Goal: Transaction & Acquisition: Purchase product/service

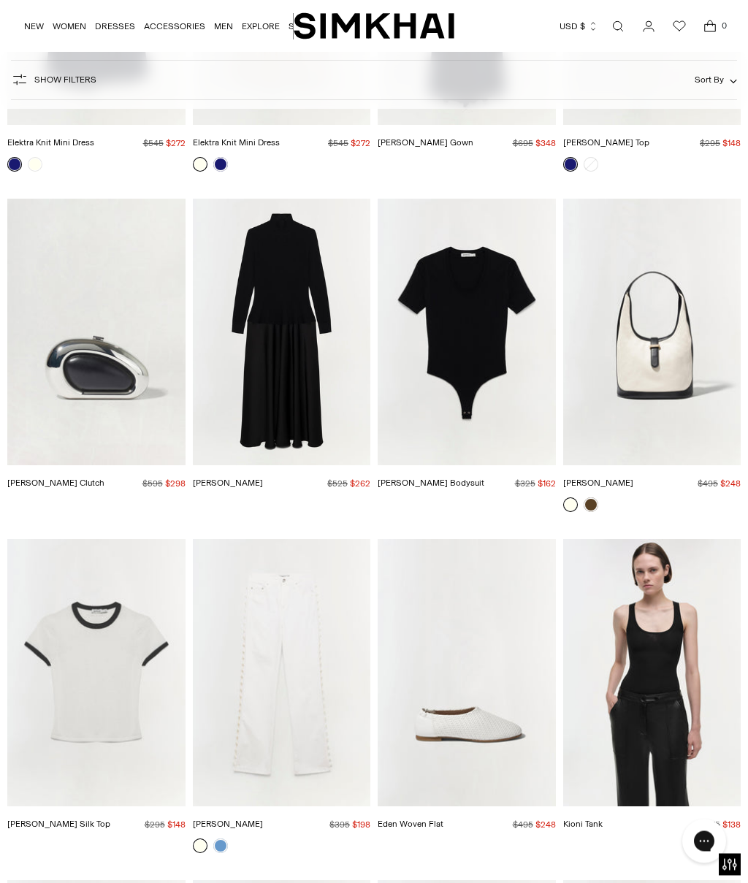
scroll to position [4427, 0]
click at [227, 838] on link at bounding box center [220, 845] width 15 height 15
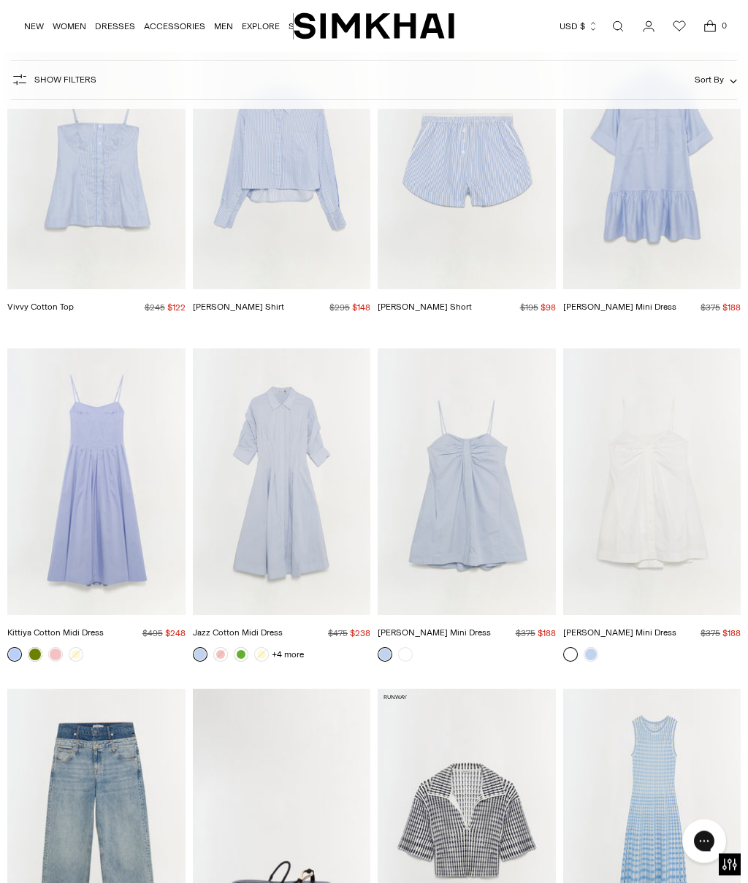
scroll to position [6319, 0]
click at [299, 457] on img "Jazz Cotton Midi Dress" at bounding box center [282, 481] width 178 height 266
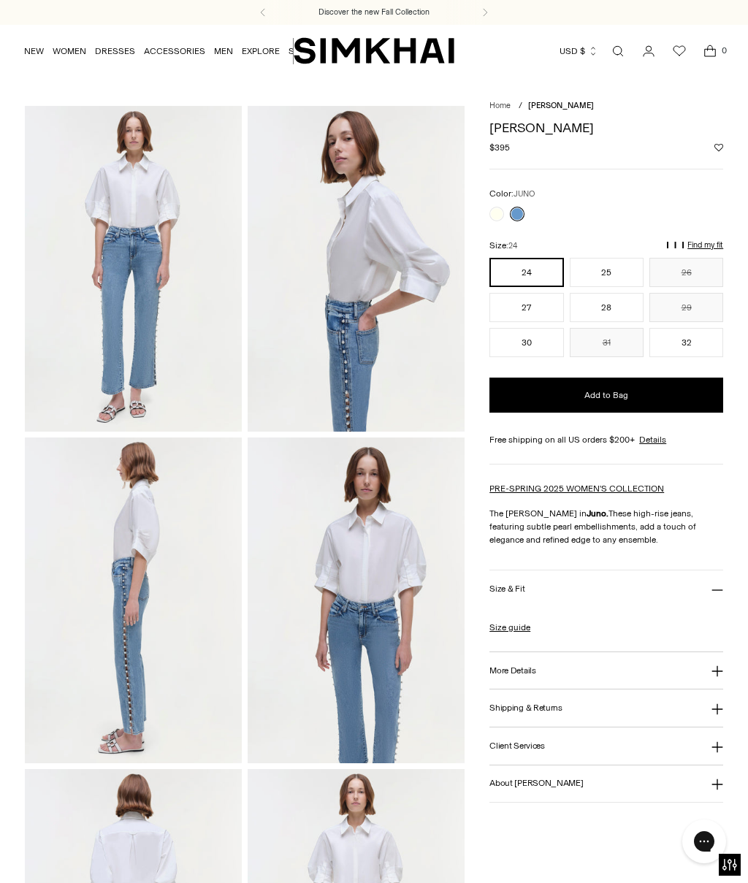
click at [359, 385] on img at bounding box center [355, 269] width 217 height 326
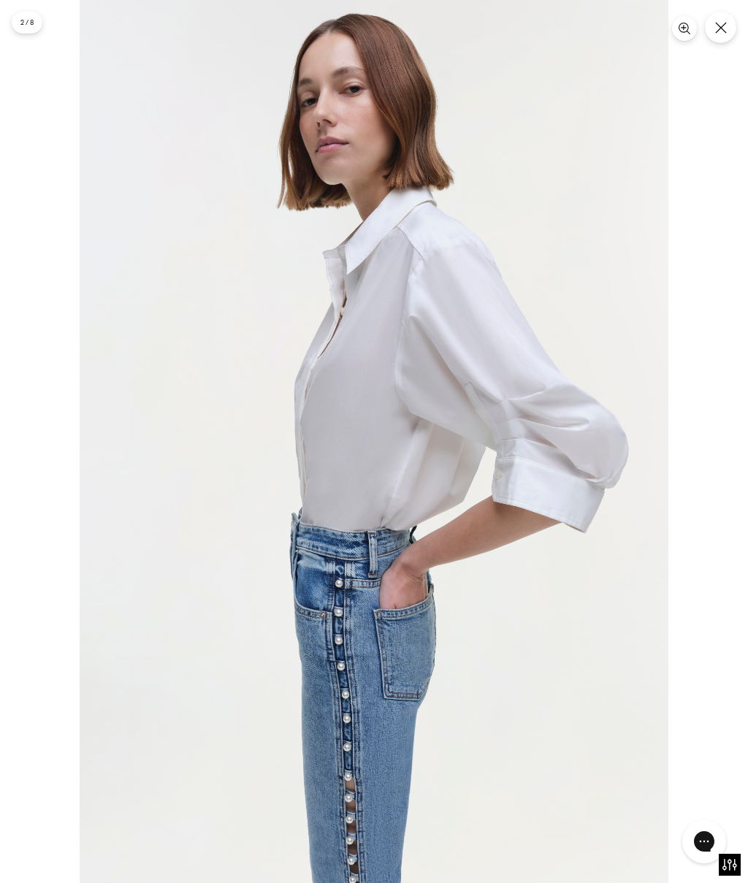
click at [729, 32] on button "Close" at bounding box center [720, 27] width 31 height 31
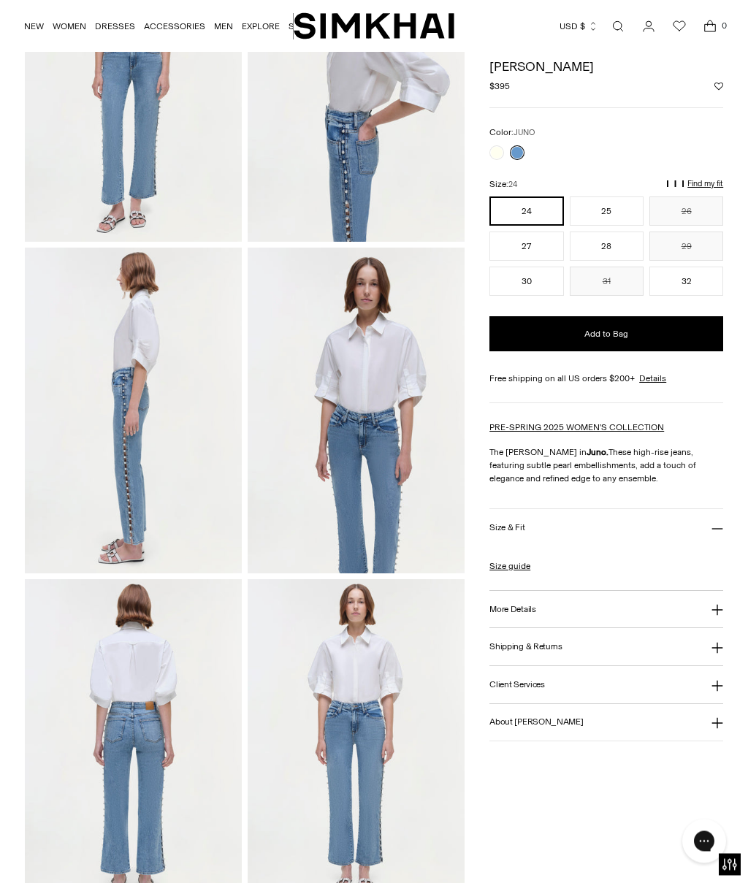
scroll to position [214, 0]
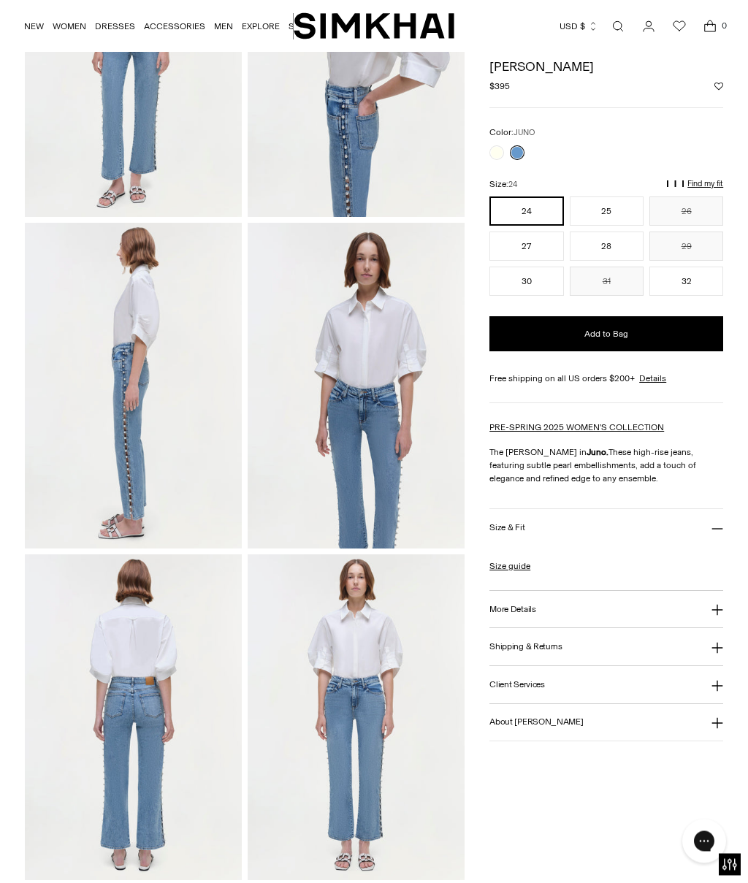
click at [366, 696] on img at bounding box center [355, 718] width 217 height 326
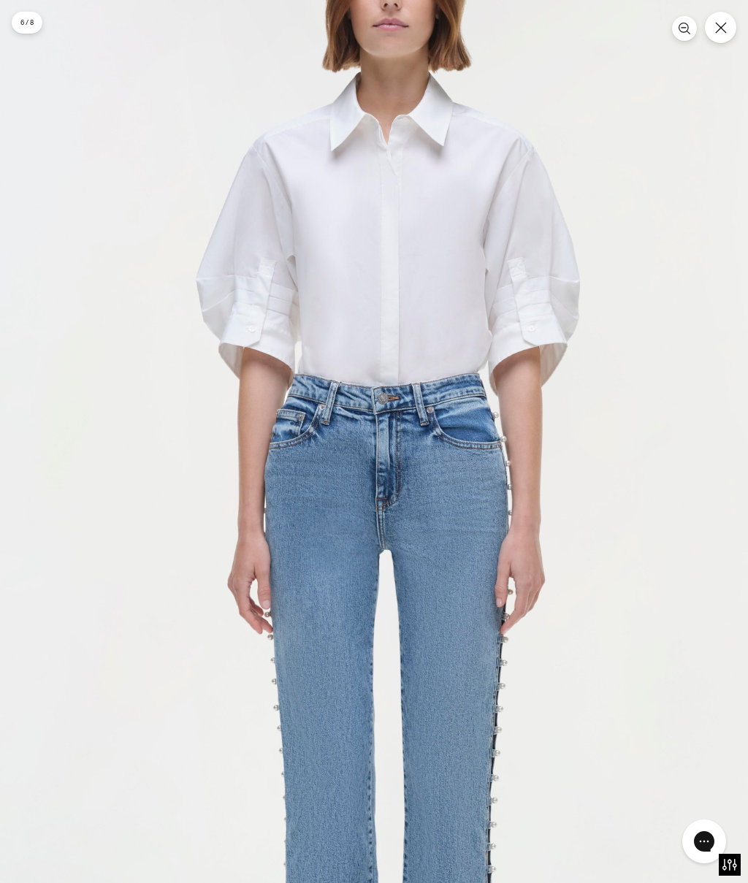
click at [726, 28] on icon "Close" at bounding box center [721, 28] width 12 height 12
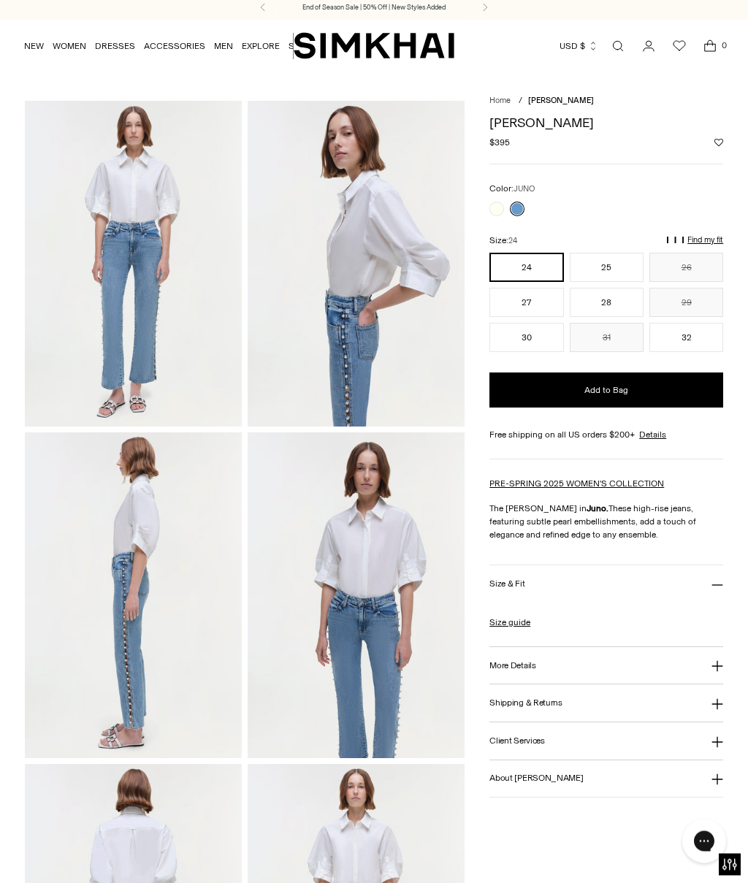
scroll to position [0, 0]
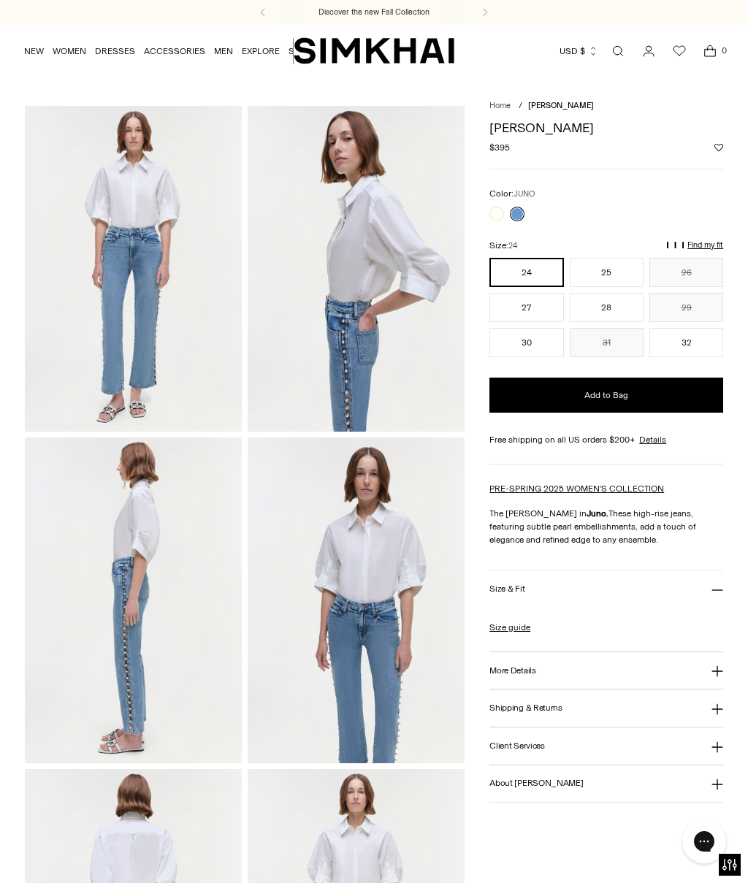
click at [519, 592] on h3 "Size & Fit" at bounding box center [506, 588] width 35 height 9
click at [521, 590] on h3 "Size & Fit" at bounding box center [506, 588] width 35 height 9
click at [526, 631] on link "Size guide" at bounding box center [509, 627] width 41 height 13
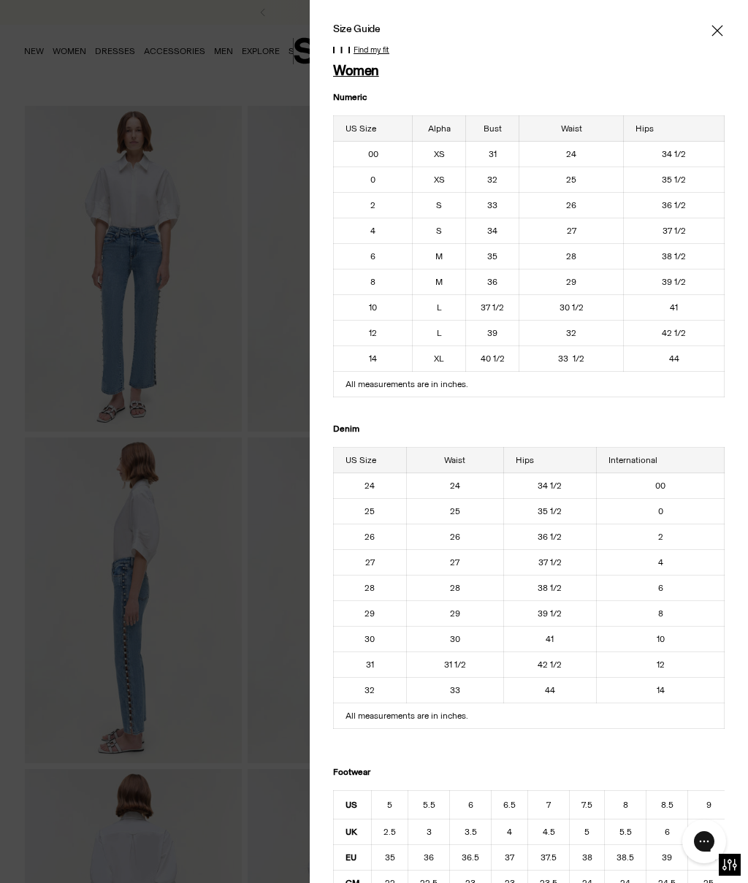
click at [720, 35] on icon "Close" at bounding box center [717, 30] width 12 height 15
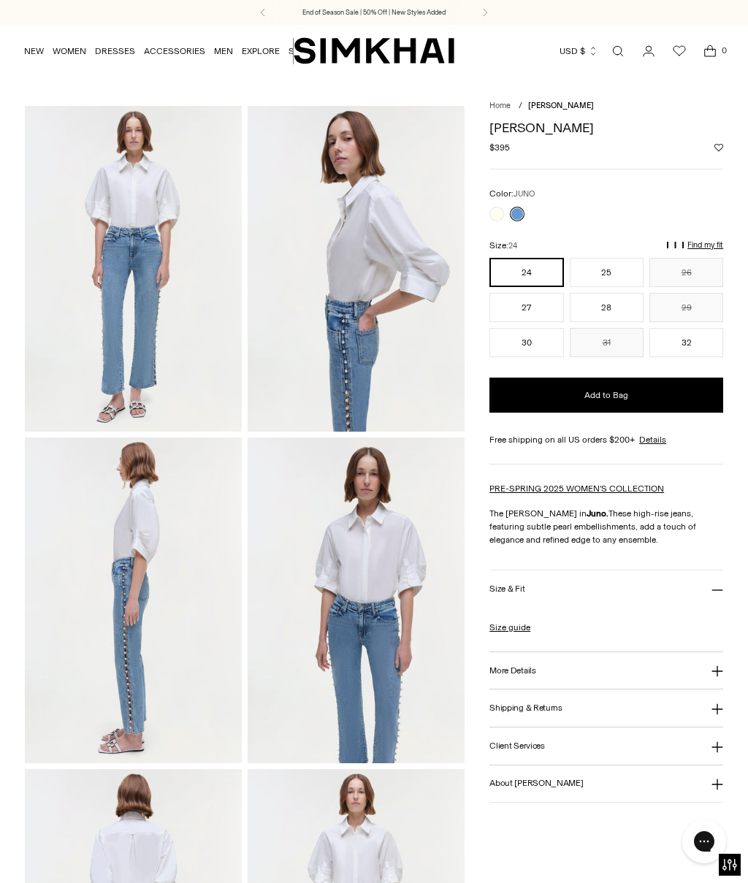
click at [544, 310] on button "27" at bounding box center [526, 307] width 74 height 29
click at [498, 211] on link at bounding box center [496, 214] width 15 height 15
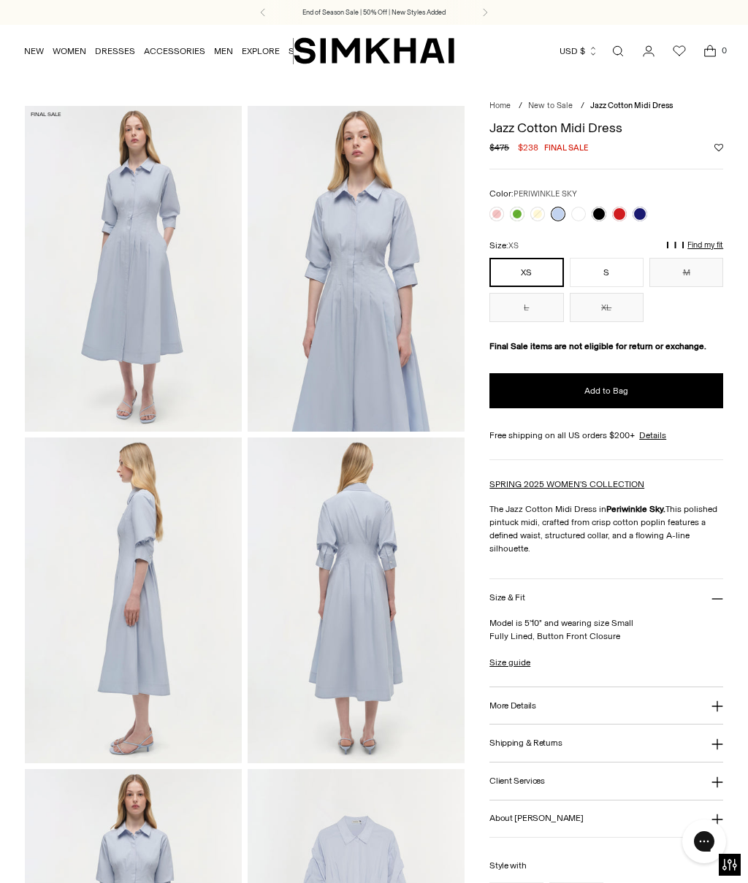
click at [369, 293] on img at bounding box center [355, 269] width 217 height 326
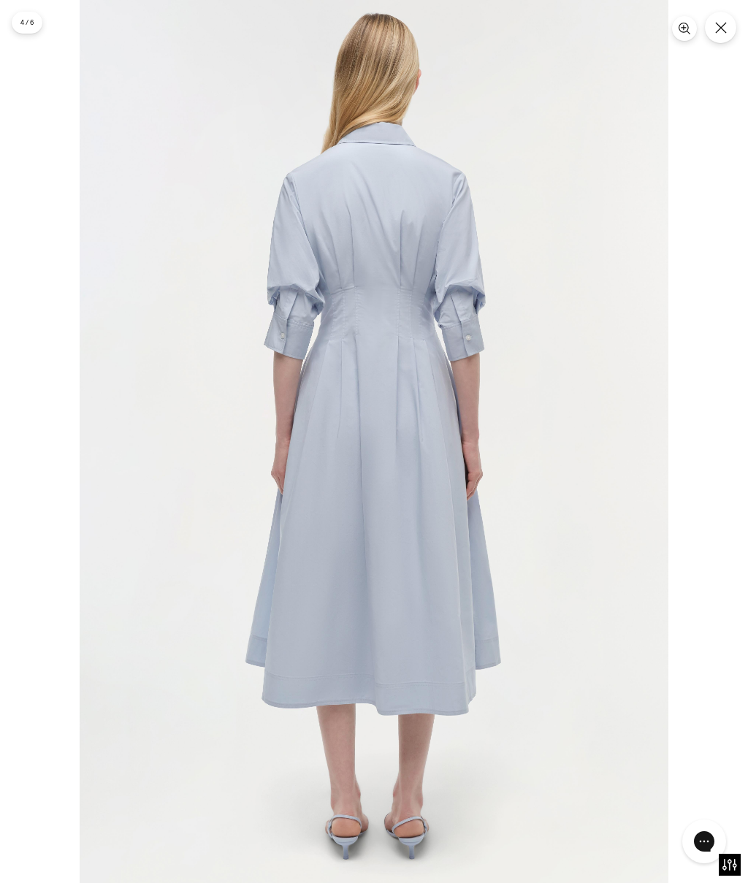
click at [723, 31] on icon "Close" at bounding box center [721, 28] width 12 height 12
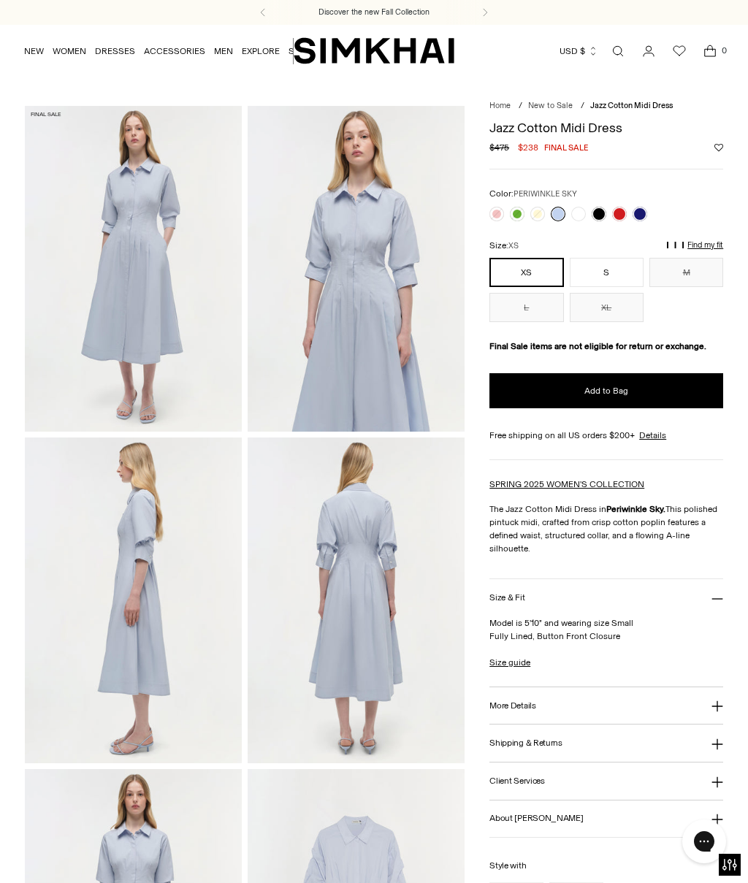
click at [623, 275] on button "S" at bounding box center [606, 272] width 74 height 29
click at [502, 214] on link at bounding box center [496, 214] width 15 height 15
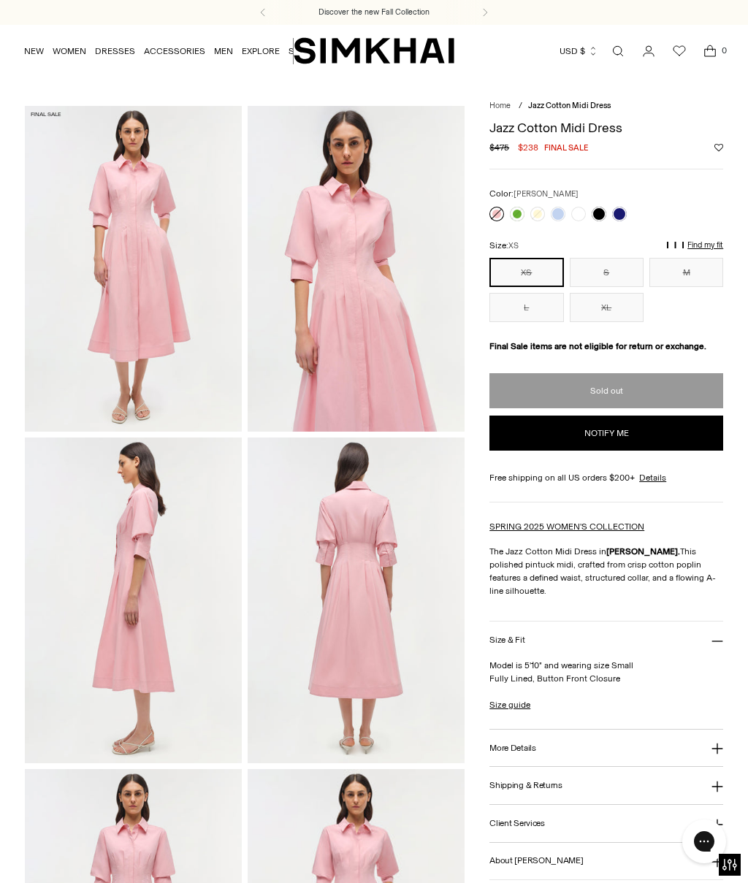
click at [518, 212] on link at bounding box center [517, 214] width 15 height 15
